Goal: Use online tool/utility: Utilize a website feature to perform a specific function

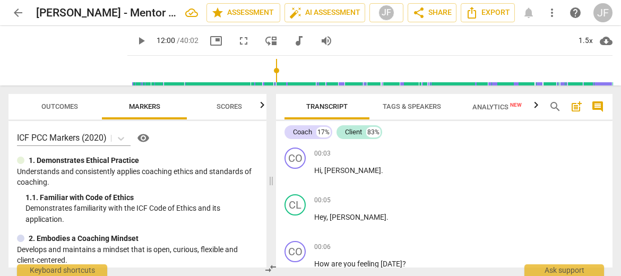
scroll to position [3647, 0]
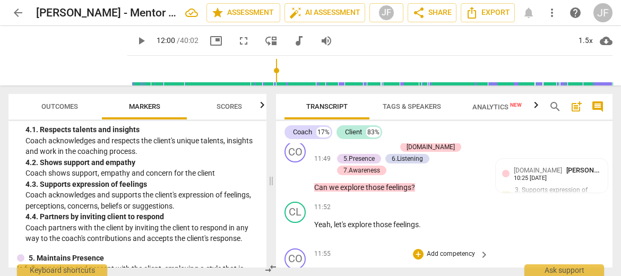
click at [527, 244] on div "CO play_arrow pause 11:55 + Add competency keyboard_arrow_right So you said exc…" at bounding box center [444, 268] width 337 height 48
click at [383, 267] on span "." at bounding box center [381, 271] width 4 height 8
type input "720"
drag, startPoint x: 429, startPoint y: 183, endPoint x: 312, endPoint y: 166, distance: 118.1
click at [312, 244] on div "CO play_arrow pause 11:55 + Add competency keyboard_arrow_right So you said exc…" at bounding box center [444, 268] width 337 height 48
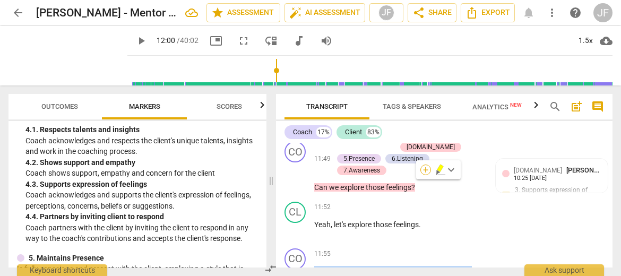
click at [426, 171] on div "+" at bounding box center [426, 170] width 11 height 11
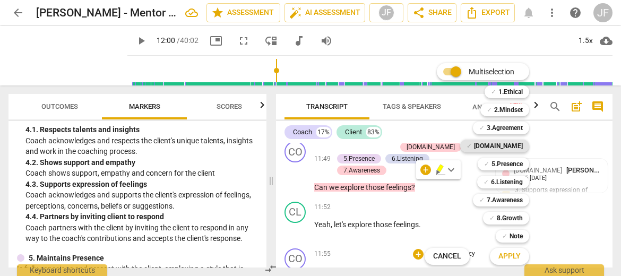
click at [521, 146] on b "[DOMAIN_NAME]" at bounding box center [498, 146] width 49 height 13
click at [515, 161] on b "5.Presence" at bounding box center [507, 164] width 31 height 13
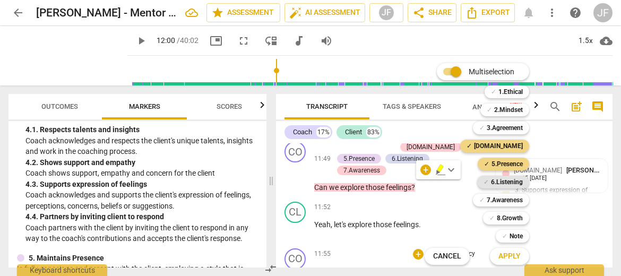
click at [514, 178] on b "6.Listening" at bounding box center [507, 182] width 32 height 13
click at [512, 202] on b "7.Awareness" at bounding box center [505, 200] width 36 height 13
click at [517, 259] on span "Apply" at bounding box center [510, 256] width 22 height 11
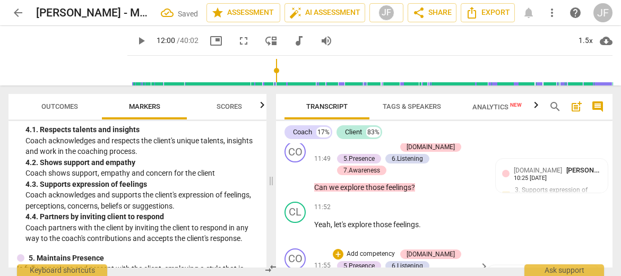
scroll to position [3728, 0]
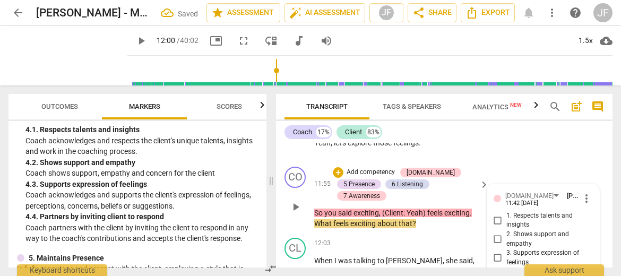
click at [494, 252] on input "3. Supports expression of feelings" at bounding box center [498, 258] width 17 height 13
checkbox input "true"
click at [589, 267] on div "4. Partners by inviting client to respond" at bounding box center [543, 276] width 99 height 19
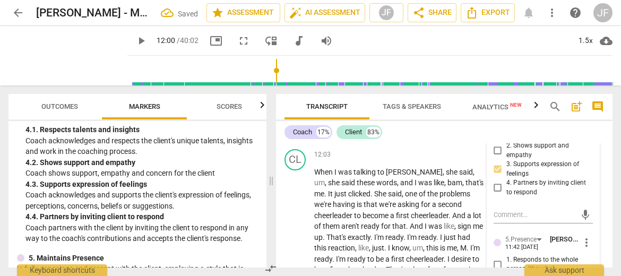
scroll to position [3835, 0]
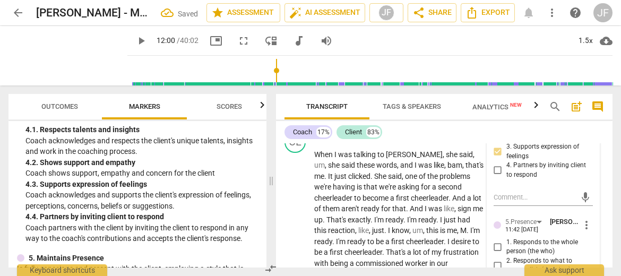
click at [497, 241] on input "1. Responds to the whole person (the who)" at bounding box center [498, 247] width 17 height 13
checkbox input "true"
click at [497, 259] on input "2. Responds to what to accomplish (the what)" at bounding box center [498, 265] width 17 height 13
checkbox input "true"
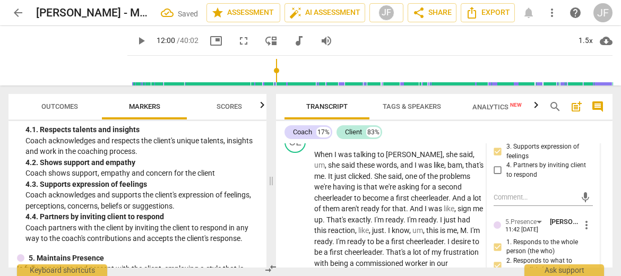
checkbox input "true"
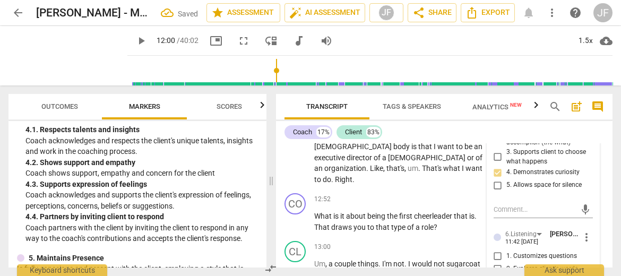
scroll to position [3983, 0]
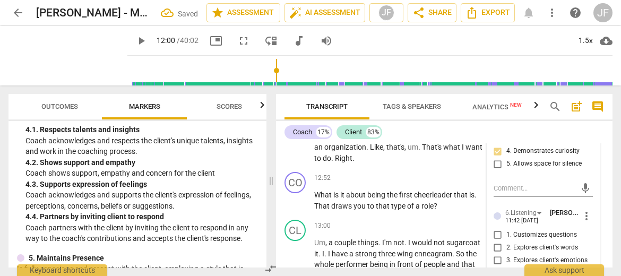
click at [498, 254] on input "3. Explores client's emotions" at bounding box center [498, 260] width 17 height 13
checkbox input "true"
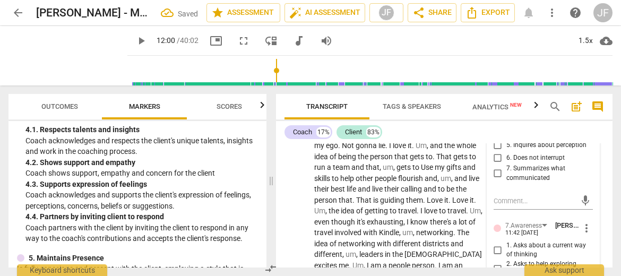
scroll to position [4132, 0]
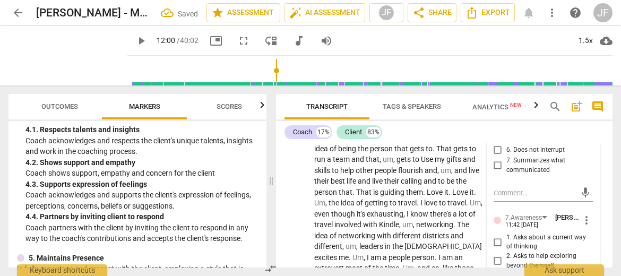
checkbox input "true"
click at [291, 106] on span "Transcript" at bounding box center [327, 107] width 85 height 14
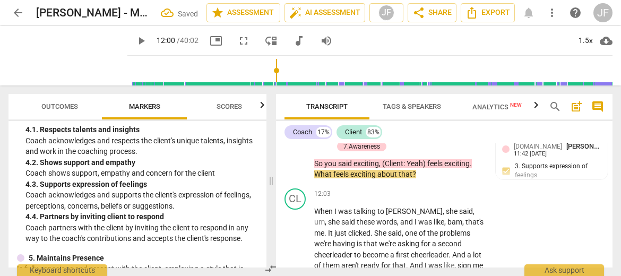
scroll to position [3717, 0]
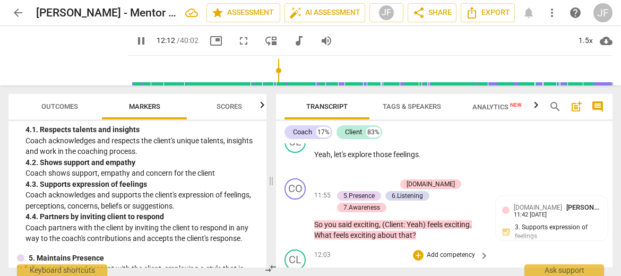
type input "733"
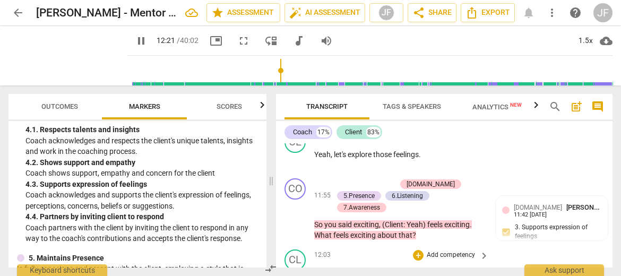
type input "742"
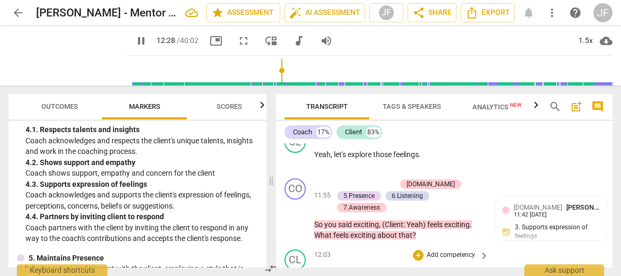
type input "749"
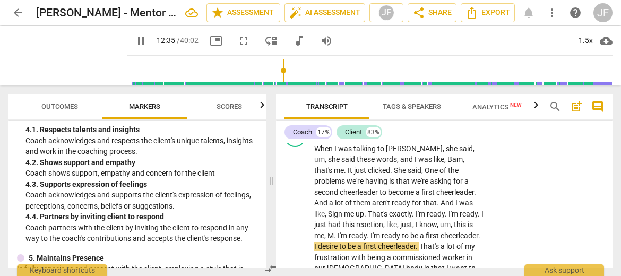
type input "756"
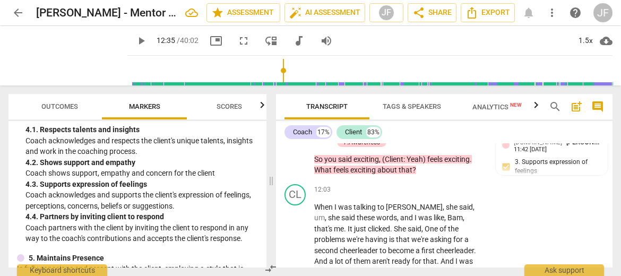
scroll to position [3813, 0]
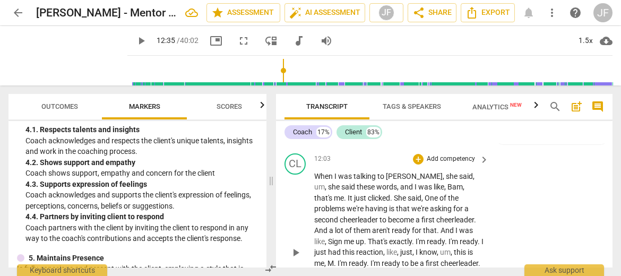
click at [338, 259] on span "." at bounding box center [336, 263] width 4 height 8
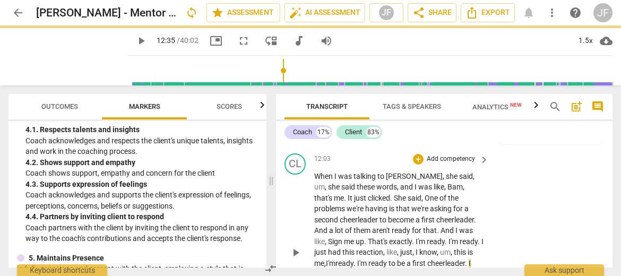
click at [294, 246] on span "play_arrow" at bounding box center [295, 252] width 13 height 13
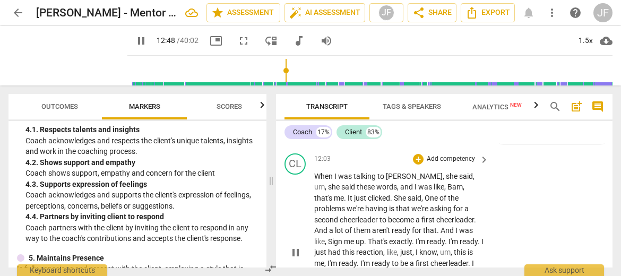
click at [294, 246] on span "pause" at bounding box center [295, 252] width 13 height 13
type input "769"
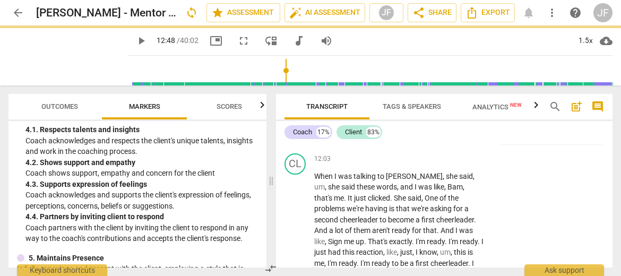
click at [447, 220] on p "When I was talking to [PERSON_NAME] , she said , um , she said these words , an…" at bounding box center [398, 253] width 169 height 164
click at [297, 246] on span "play_arrow" at bounding box center [295, 252] width 13 height 13
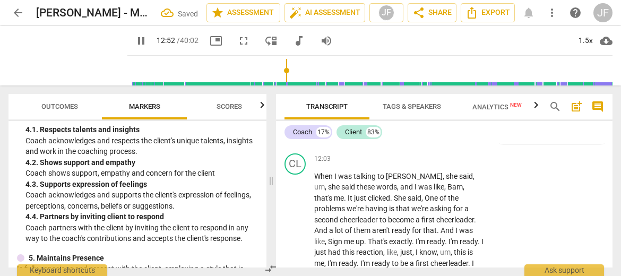
click at [297, 246] on span "pause" at bounding box center [295, 252] width 13 height 13
type input "773"
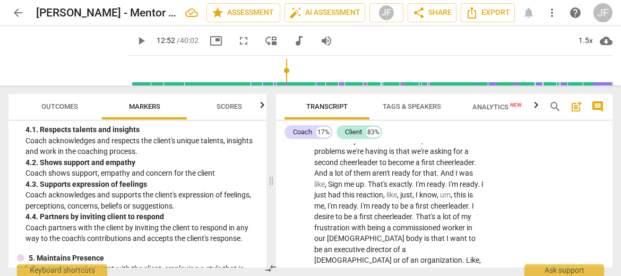
scroll to position [3839, 0]
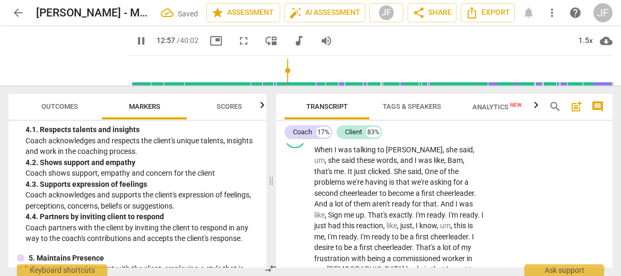
type input "778"
drag, startPoint x: 438, startPoint y: 242, endPoint x: 316, endPoint y: 229, distance: 121.7
click at [444, 225] on div "+" at bounding box center [444, 226] width 11 height 11
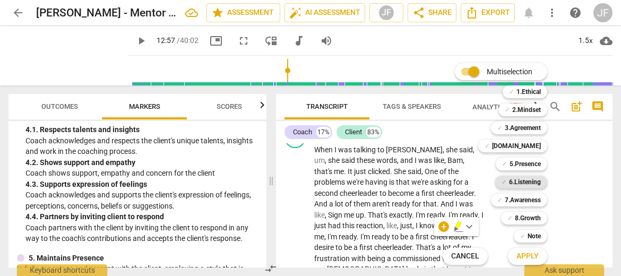
click at [527, 182] on b "6.Listening" at bounding box center [525, 182] width 32 height 13
click at [526, 164] on b "5.Presence" at bounding box center [525, 164] width 31 height 13
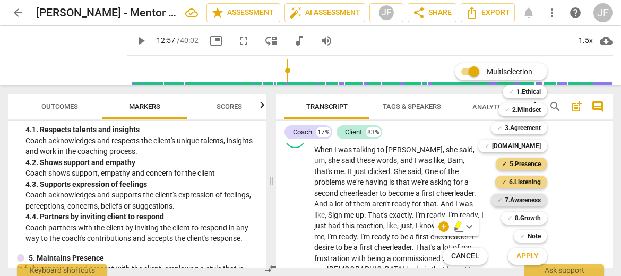
click at [531, 202] on b "7.Awareness" at bounding box center [523, 200] width 36 height 13
click at [537, 261] on span "Apply" at bounding box center [528, 256] width 22 height 11
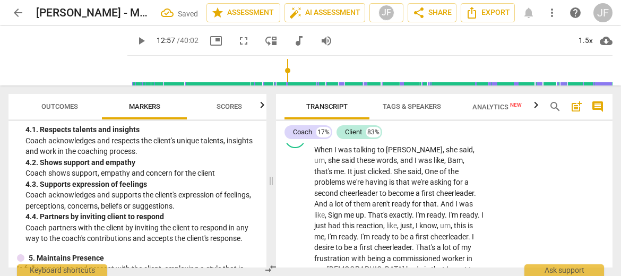
scroll to position [3985, 0]
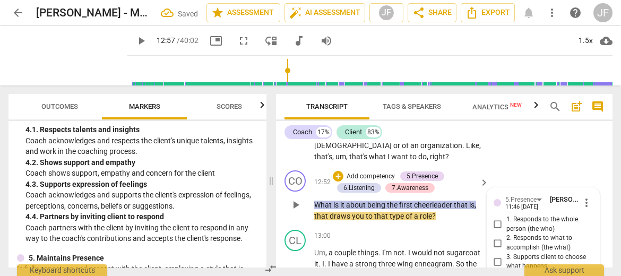
click at [587, 253] on div "3. Supports client to choose what happens" at bounding box center [543, 262] width 99 height 19
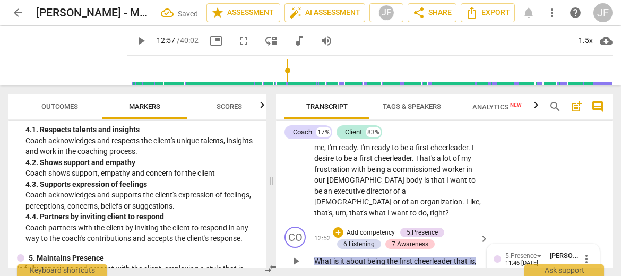
scroll to position [3921, 0]
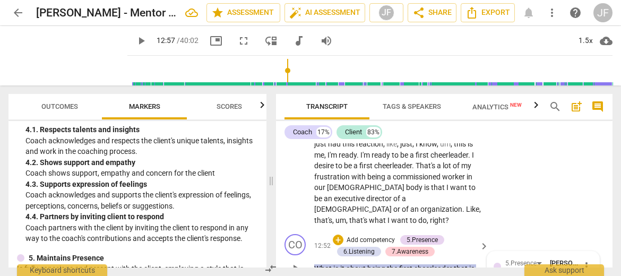
checkbox input "true"
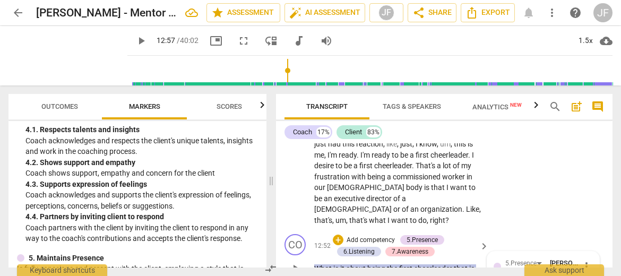
checkbox input "true"
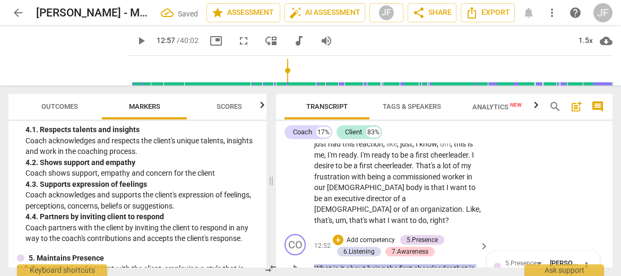
checkbox input "false"
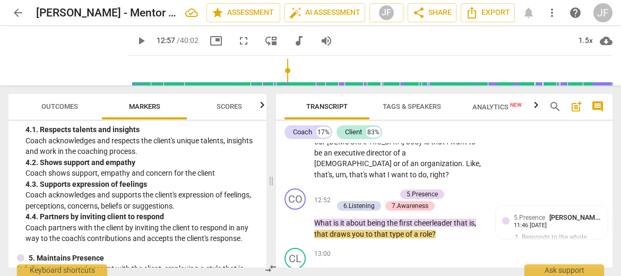
scroll to position [3905, 0]
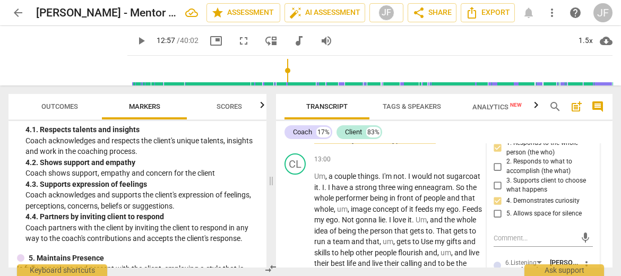
scroll to position [4070, 0]
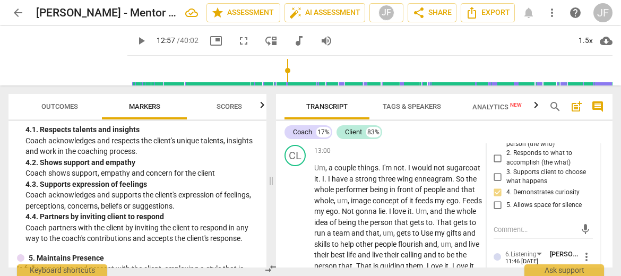
checkbox input "true"
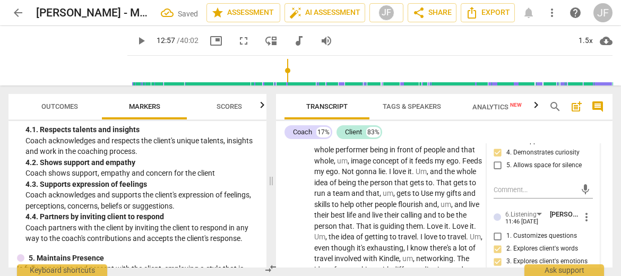
scroll to position [4112, 0]
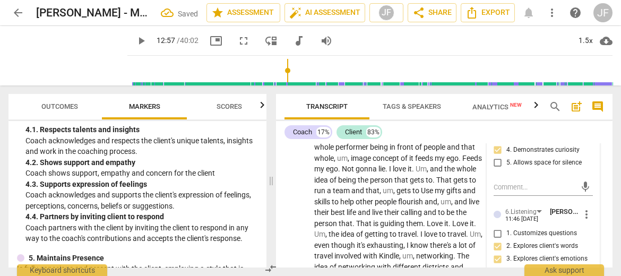
checkbox input "false"
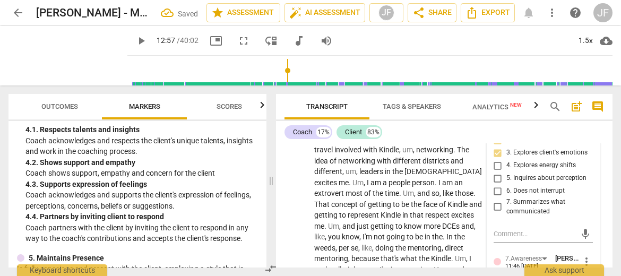
scroll to position [4240, 0]
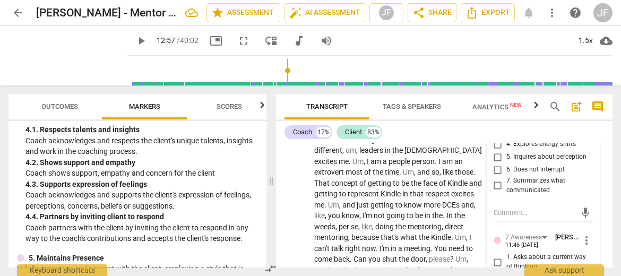
click at [497, 256] on input "1. Asks about a current way of thinking" at bounding box center [498, 262] width 17 height 13
checkbox input "true"
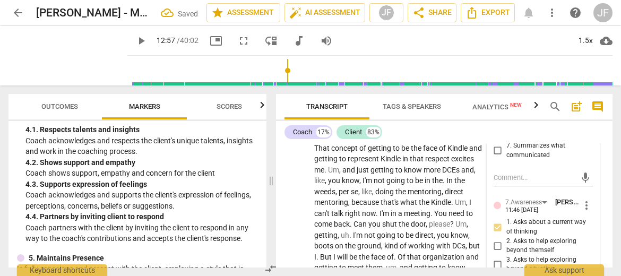
scroll to position [4282, 0]
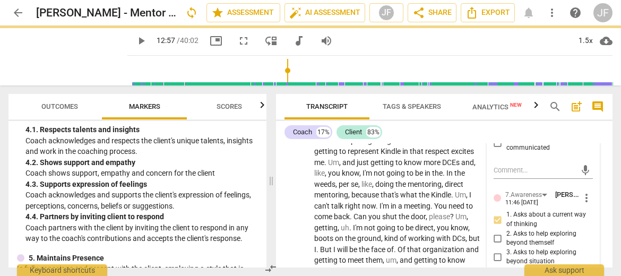
checkbox input "true"
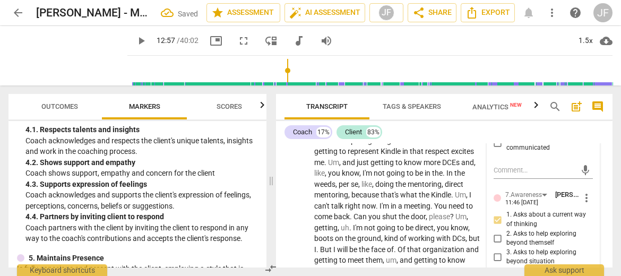
click at [287, 105] on span "Transcript" at bounding box center [327, 107] width 85 height 14
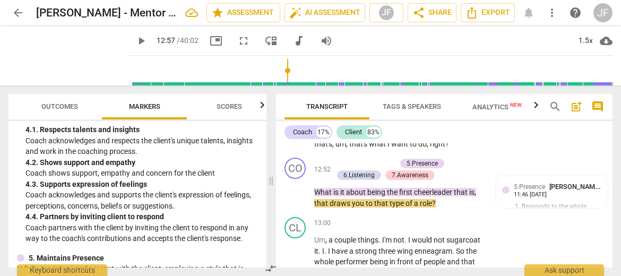
scroll to position [3967, 0]
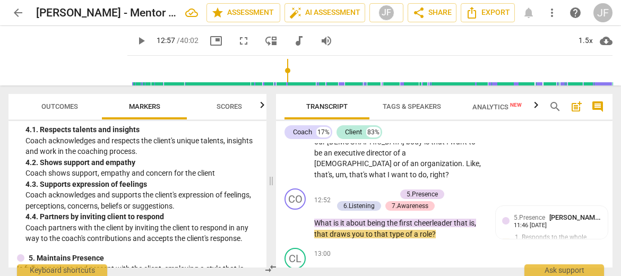
click at [135, 42] on span "play_arrow" at bounding box center [141, 41] width 13 height 13
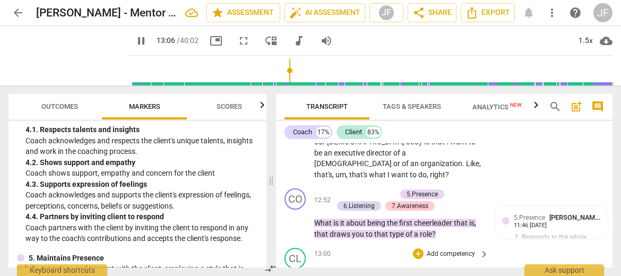
click at [407, 267] on span "." at bounding box center [407, 271] width 4 height 8
type input "787"
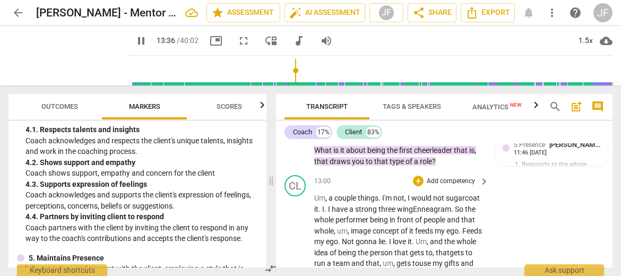
scroll to position [4051, 0]
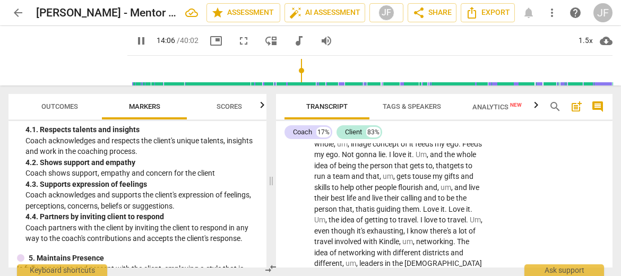
scroll to position [4138, 0]
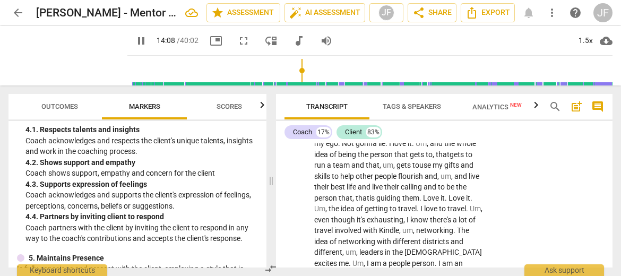
click at [476, 270] on span "." at bounding box center [475, 274] width 2 height 8
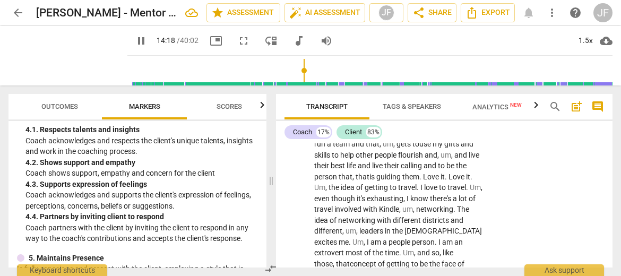
scroll to position [4170, 0]
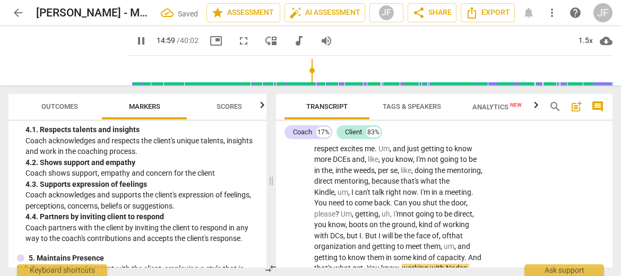
click at [367, 264] on span "." at bounding box center [365, 268] width 4 height 8
click at [135, 37] on span "pause" at bounding box center [141, 41] width 13 height 13
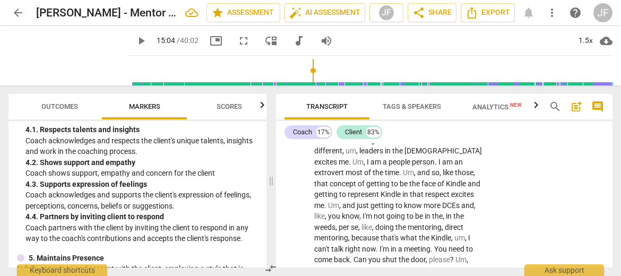
scroll to position [4269, 0]
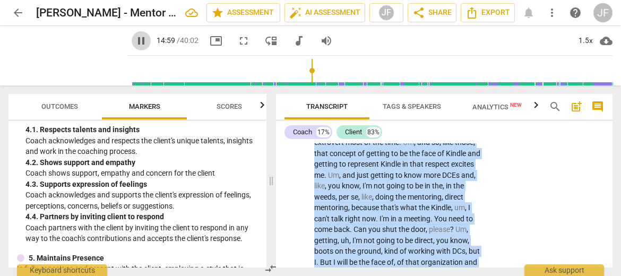
click at [135, 44] on span "pause" at bounding box center [141, 41] width 13 height 13
type input "899"
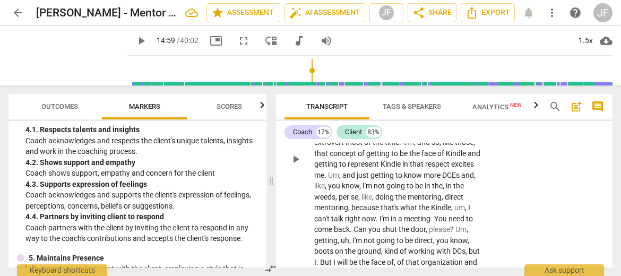
drag, startPoint x: 413, startPoint y: 182, endPoint x: 398, endPoint y: 185, distance: 14.6
drag, startPoint x: 446, startPoint y: 197, endPoint x: 427, endPoint y: 196, distance: 18.6
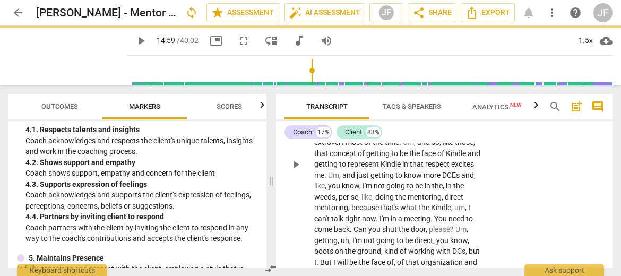
click at [470, 197] on p "Um , a couple things . I'm not , I would not sugarcoat it . I . I have a strong…" at bounding box center [398, 164] width 169 height 403
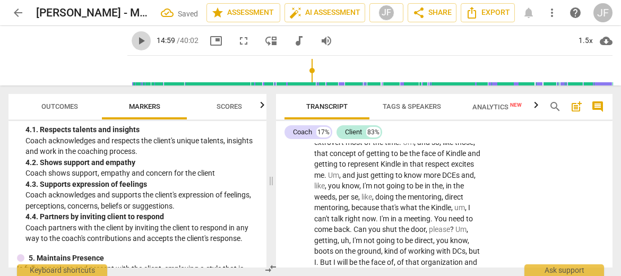
click at [135, 41] on span "play_arrow" at bounding box center [141, 41] width 13 height 13
click at [135, 41] on span "pause" at bounding box center [141, 41] width 13 height 13
click at [135, 39] on span "play_arrow" at bounding box center [141, 41] width 13 height 13
click at [135, 39] on span "pause" at bounding box center [141, 41] width 13 height 13
type input "907"
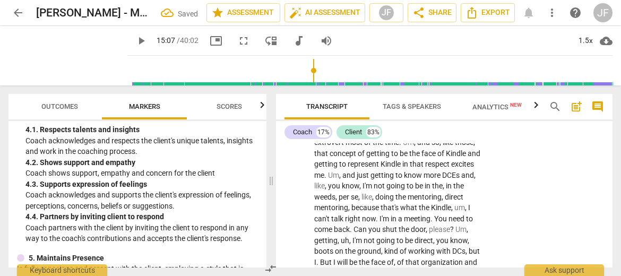
click at [135, 42] on span "play_arrow" at bounding box center [141, 41] width 13 height 13
click at [474, 230] on p "Um , a couple things . I'm not , I would not sugarcoat it . I . I have a strong…" at bounding box center [398, 164] width 169 height 403
type input "918"
click at [135, 43] on span "pause" at bounding box center [141, 41] width 13 height 13
type input "922"
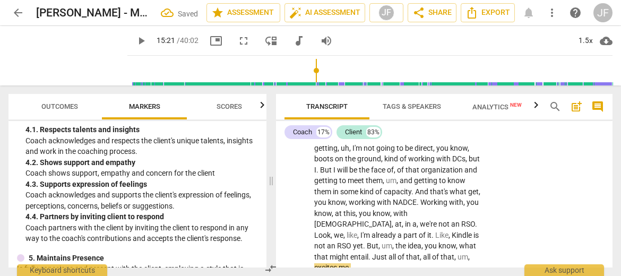
scroll to position [4393, 0]
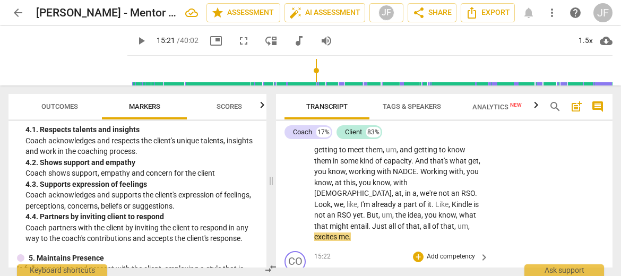
click at [474, 270] on span "." at bounding box center [475, 274] width 4 height 8
drag, startPoint x: 438, startPoint y: 163, endPoint x: 314, endPoint y: 156, distance: 123.4
click at [314, 269] on p "You're very animated as you talk about it . I . I can, I can sense that sense o…" at bounding box center [398, 280] width 169 height 22
click at [442, 151] on div "+" at bounding box center [443, 151] width 11 height 11
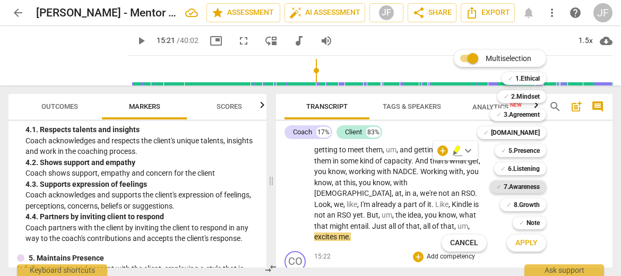
click at [520, 186] on b "7.Awareness" at bounding box center [522, 187] width 36 height 13
click at [529, 243] on span "Apply" at bounding box center [527, 243] width 22 height 11
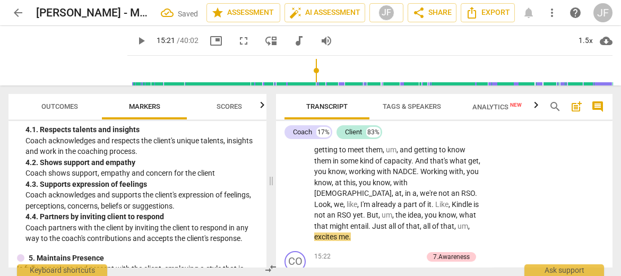
scroll to position [4533, 0]
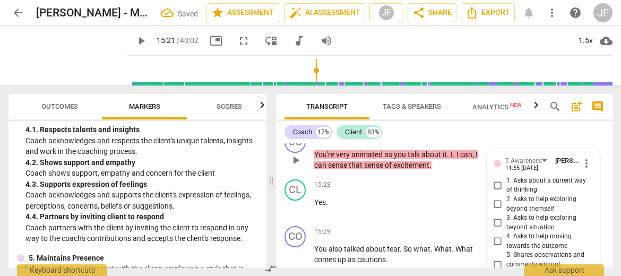
checkbox input "false"
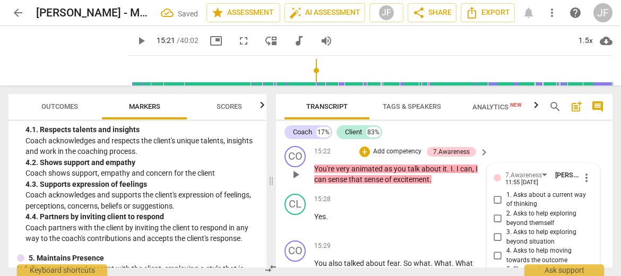
scroll to position [4470, 0]
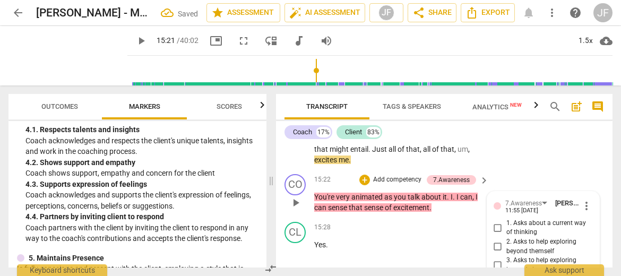
checkbox input "true"
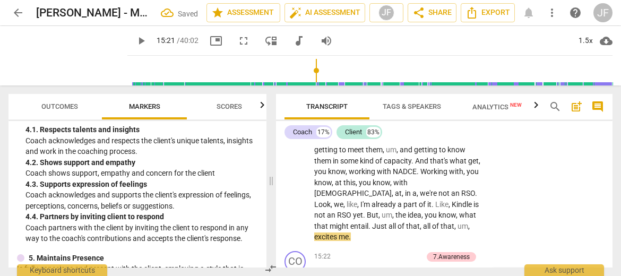
scroll to position [4454, 0]
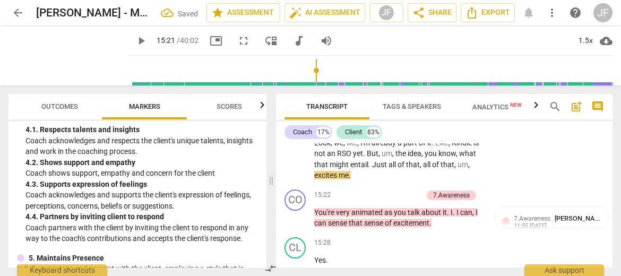
type input "930"
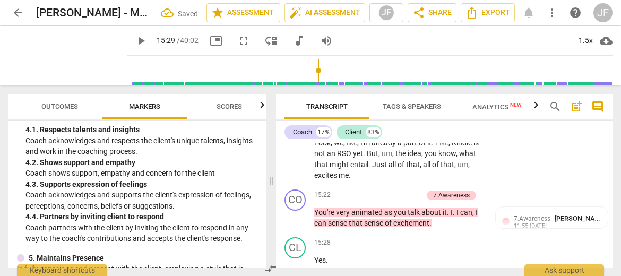
type input "936"
drag, startPoint x: 391, startPoint y: 198, endPoint x: 312, endPoint y: 183, distance: 80.0
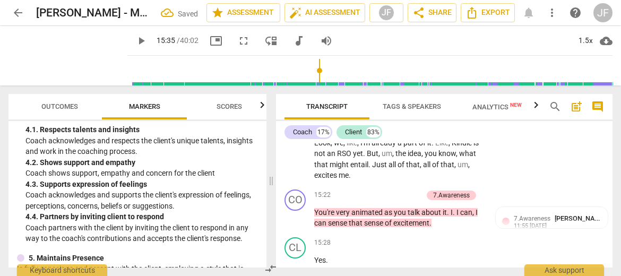
click at [397, 187] on div "+" at bounding box center [400, 184] width 11 height 11
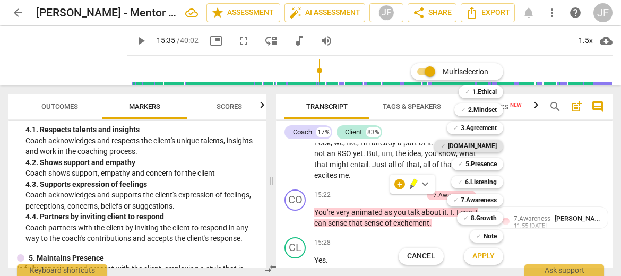
click at [491, 144] on b "[DOMAIN_NAME]" at bounding box center [472, 146] width 49 height 13
click at [491, 162] on b "5.Presence" at bounding box center [481, 164] width 31 height 13
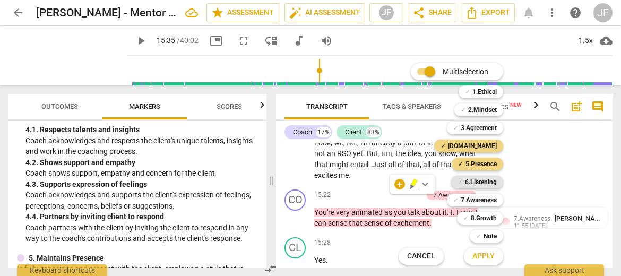
click at [491, 180] on b "6.Listening" at bounding box center [481, 182] width 32 height 13
click at [491, 198] on b "7.Awareness" at bounding box center [479, 200] width 36 height 13
click at [490, 257] on span "Apply" at bounding box center [484, 256] width 22 height 11
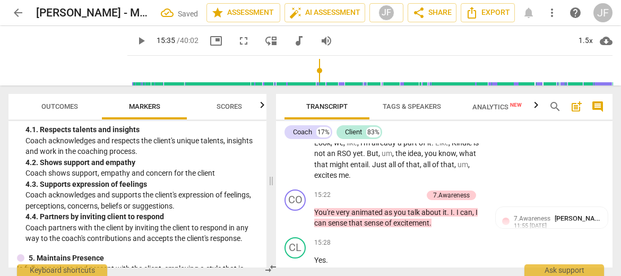
scroll to position [4550, 0]
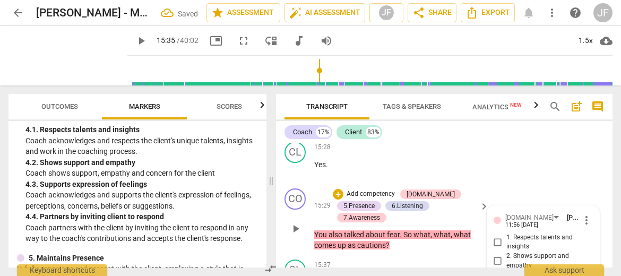
click at [495, 273] on input "3. Supports expression of feelings" at bounding box center [498, 279] width 17 height 13
checkbox input "true"
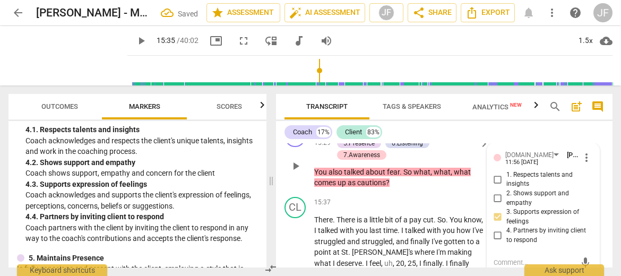
scroll to position [4614, 0]
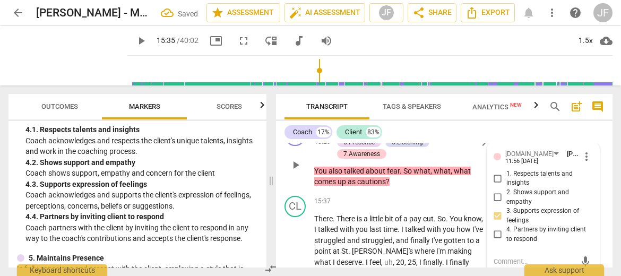
checkbox input "true"
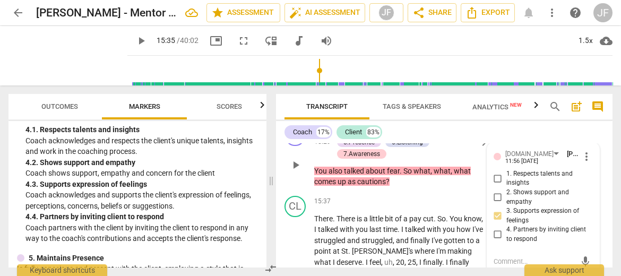
checkbox input "true"
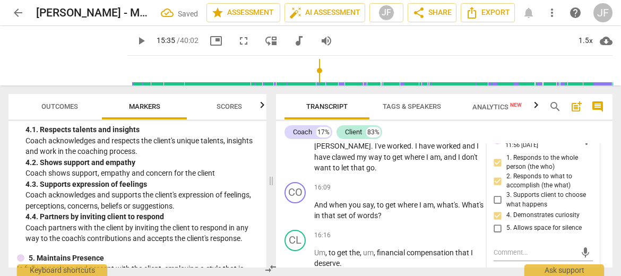
scroll to position [4783, 0]
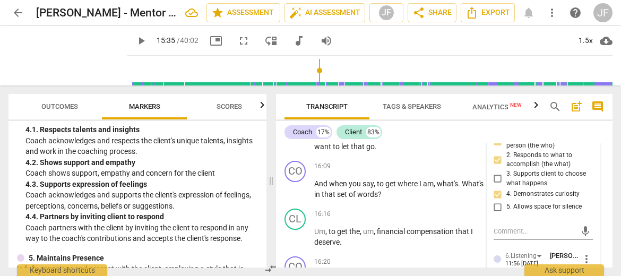
checkbox input "true"
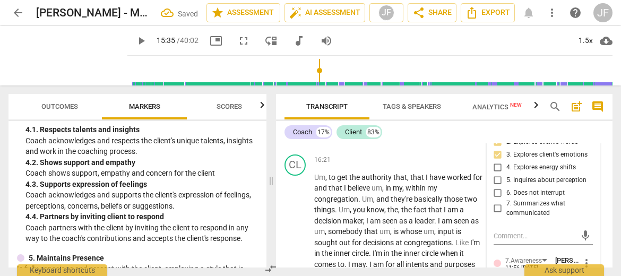
scroll to position [4953, 0]
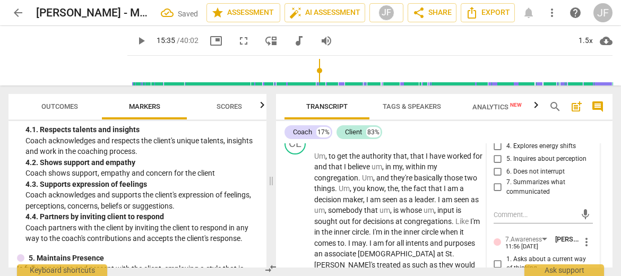
click at [497, 258] on input "1. Asks about a current way of thinking" at bounding box center [498, 264] width 17 height 13
checkbox input "true"
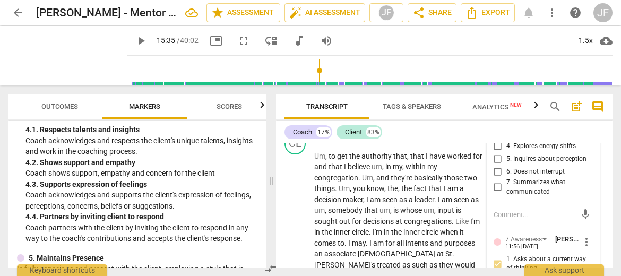
checkbox input "true"
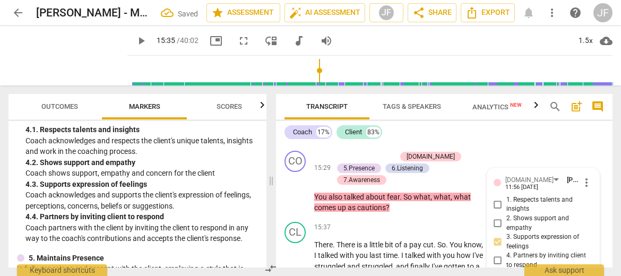
scroll to position [4526, 0]
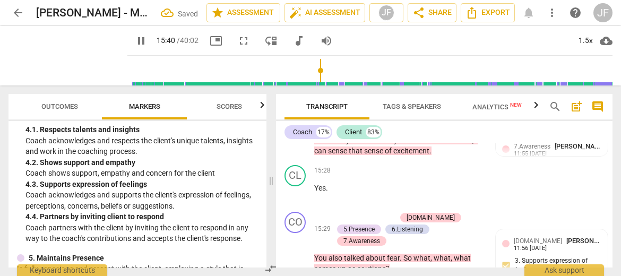
type input "942"
type input "951"
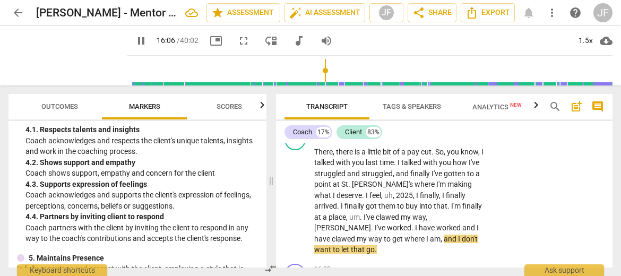
scroll to position [4649, 0]
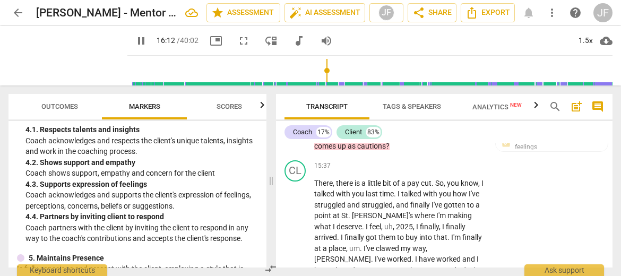
type input "973"
